Goal: Task Accomplishment & Management: Use online tool/utility

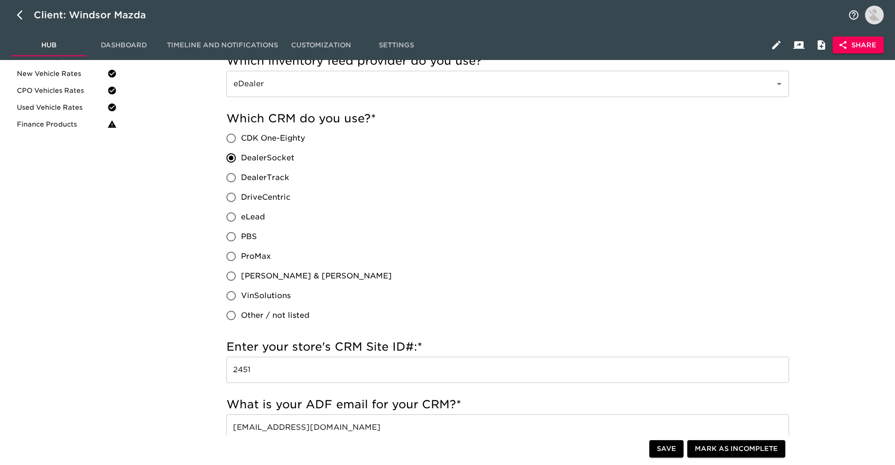
scroll to position [214, 0]
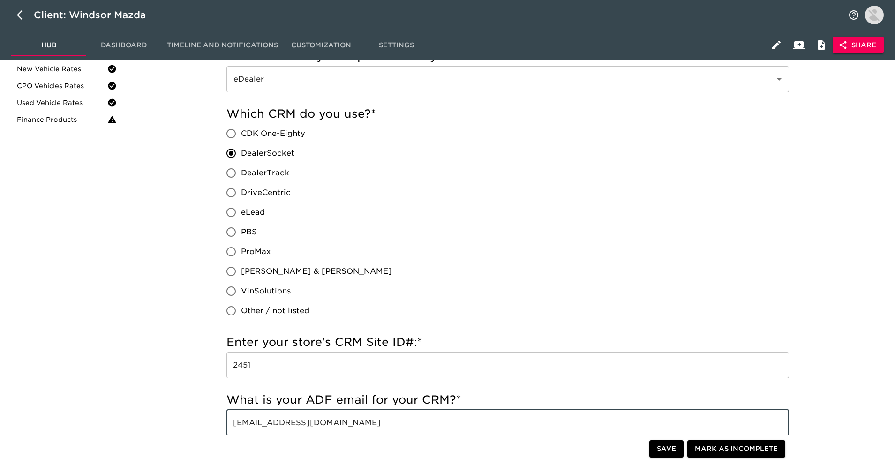
click at [520, 373] on input "2451" at bounding box center [507, 365] width 562 height 26
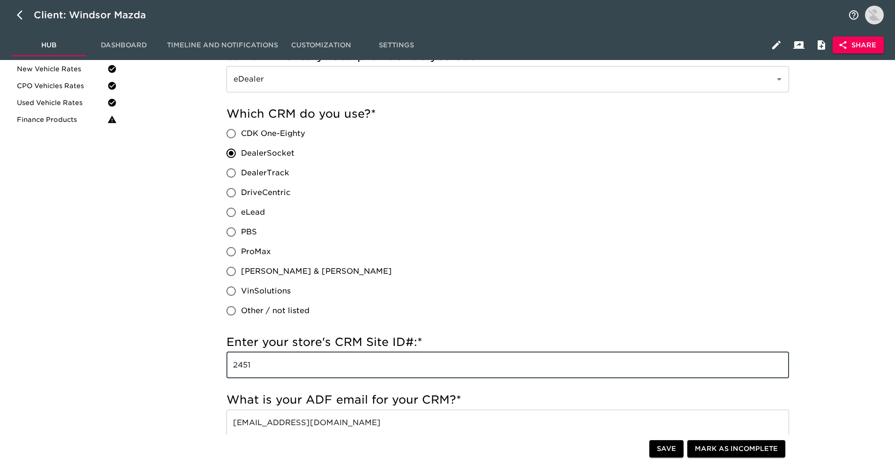
click at [520, 361] on input "2451" at bounding box center [507, 365] width 562 height 26
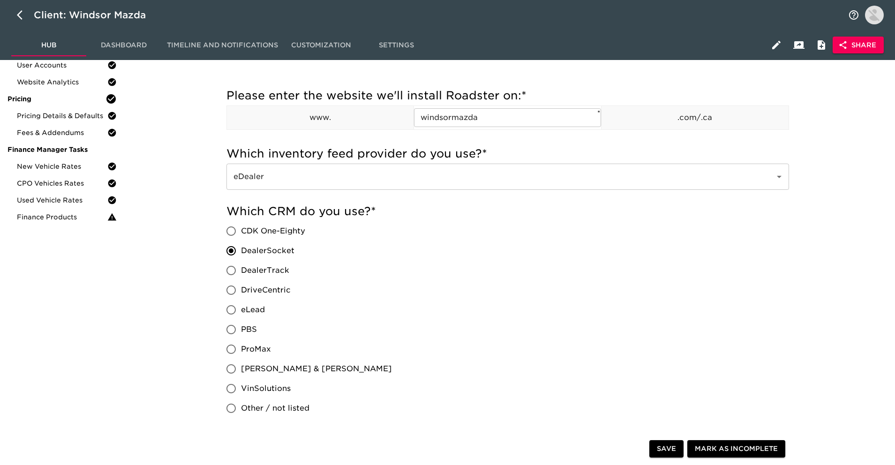
scroll to position [14, 0]
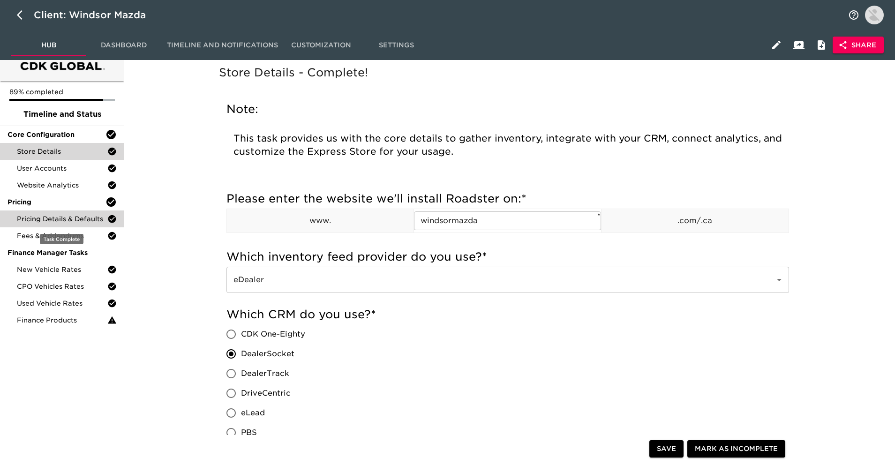
click at [93, 222] on span "Pricing Details & Defaults" at bounding box center [62, 218] width 90 height 9
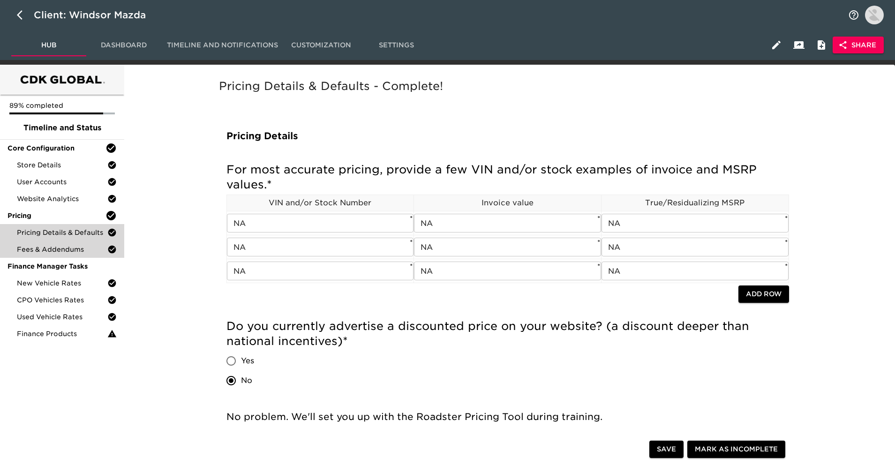
click at [75, 249] on span "Fees & Addendums" at bounding box center [62, 249] width 90 height 9
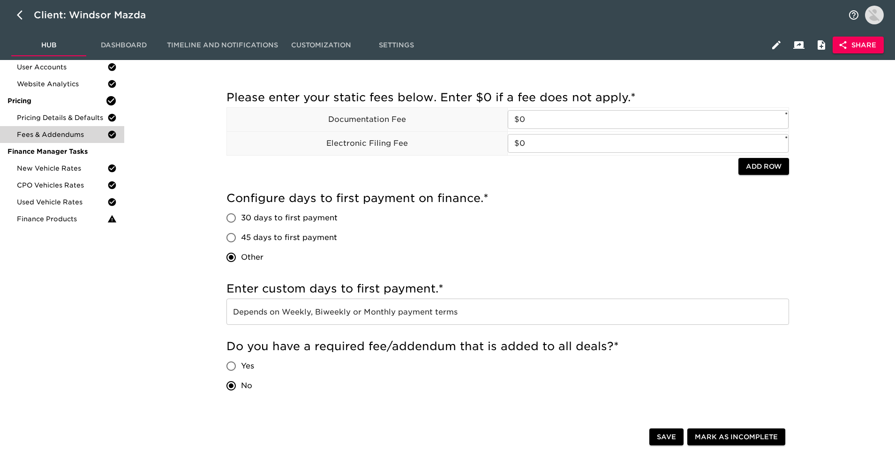
scroll to position [113, 0]
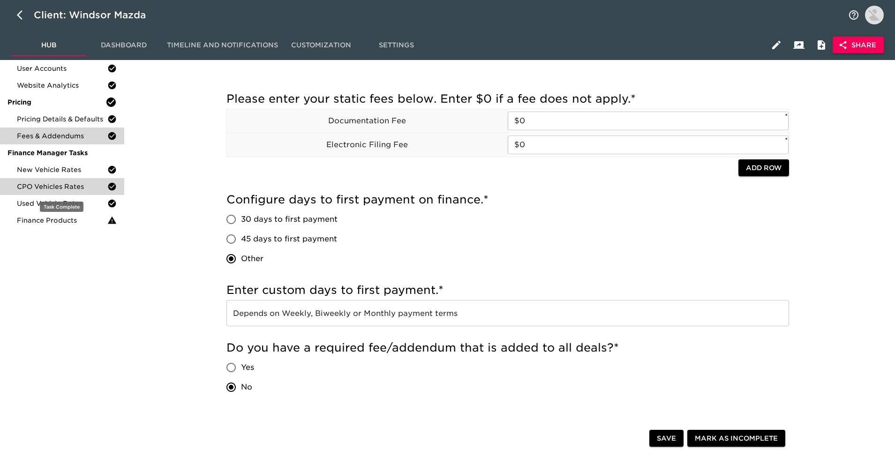
click at [73, 178] on div "CPO Vehicles Rates" at bounding box center [62, 186] width 124 height 17
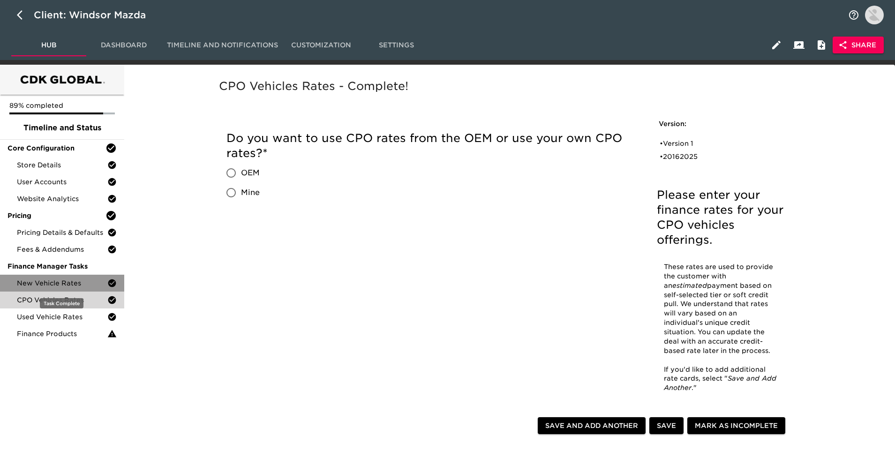
click at [81, 280] on span "New Vehicle Rates" at bounding box center [62, 282] width 90 height 9
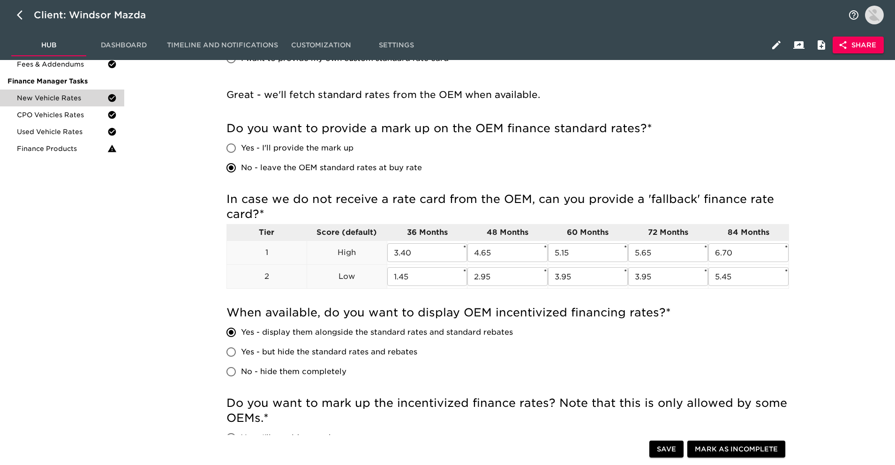
scroll to position [90, 0]
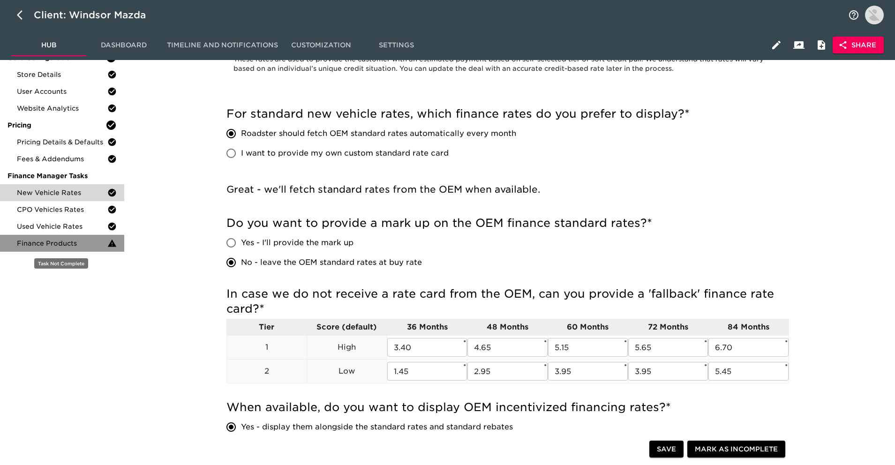
click at [86, 237] on div "Finance Products" at bounding box center [62, 243] width 124 height 17
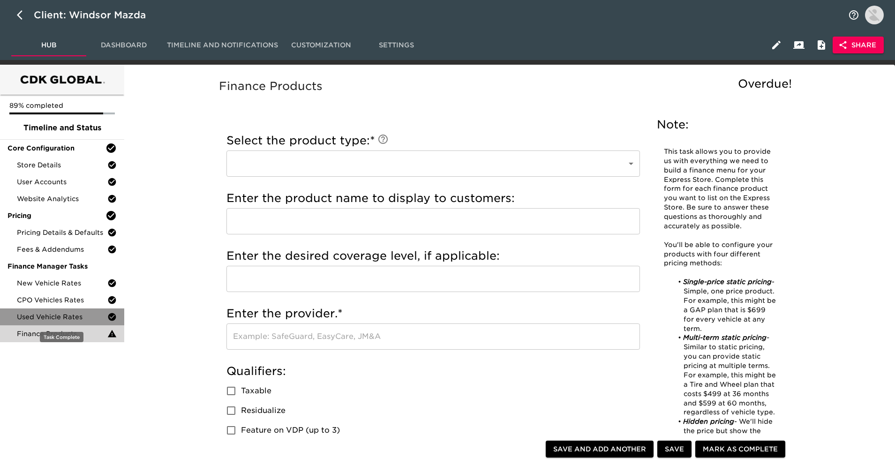
click at [90, 313] on span "Used Vehicle Rates" at bounding box center [62, 316] width 90 height 9
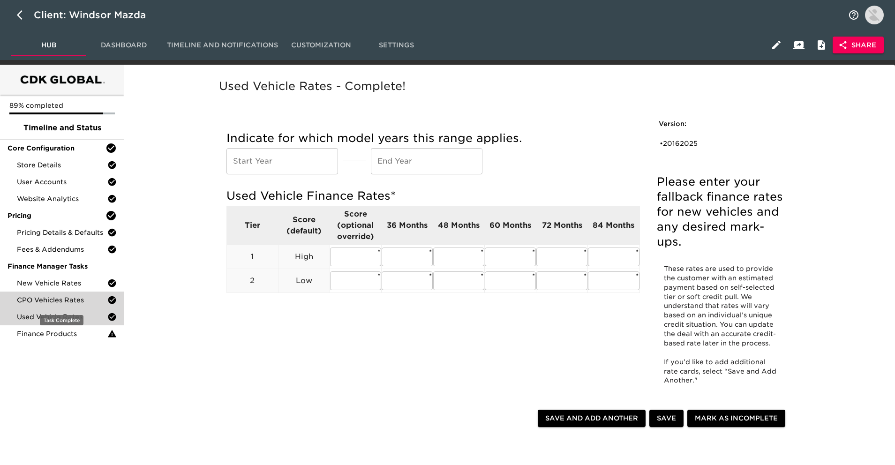
click at [98, 299] on span "CPO Vehicles Rates" at bounding box center [62, 299] width 90 height 9
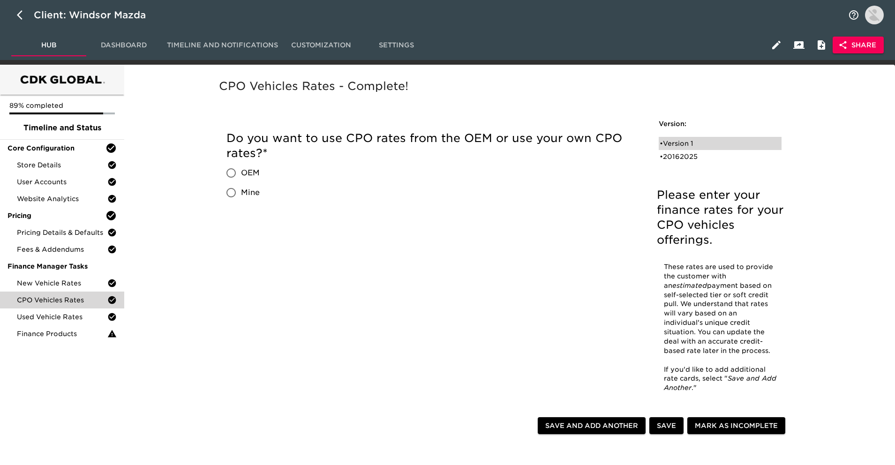
click at [735, 148] on div "• Version 1" at bounding box center [713, 143] width 108 height 9
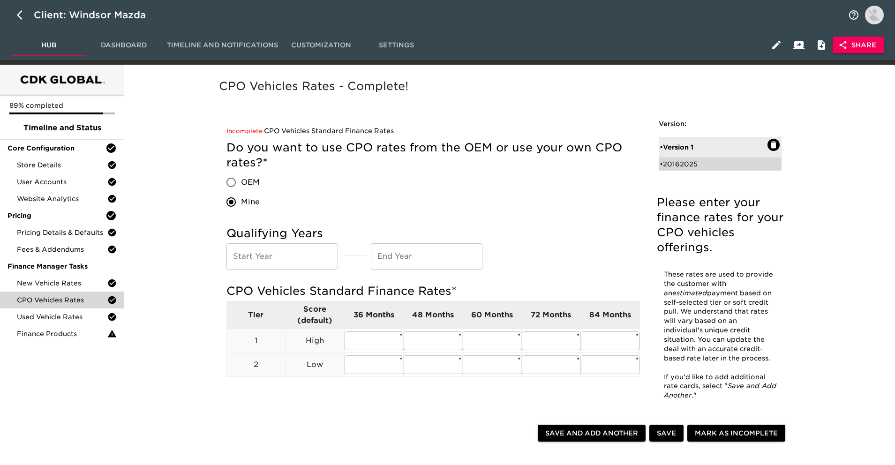
click at [727, 157] on div "• 20162025" at bounding box center [719, 163] width 123 height 13
radio input "true"
type input "2016"
type input "2025"
